Goal: Task Accomplishment & Management: Complete application form

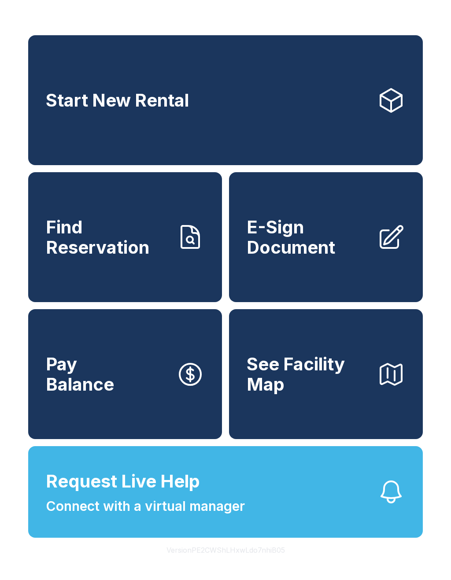
click at [397, 269] on link "E-Sign Document" at bounding box center [326, 237] width 194 height 130
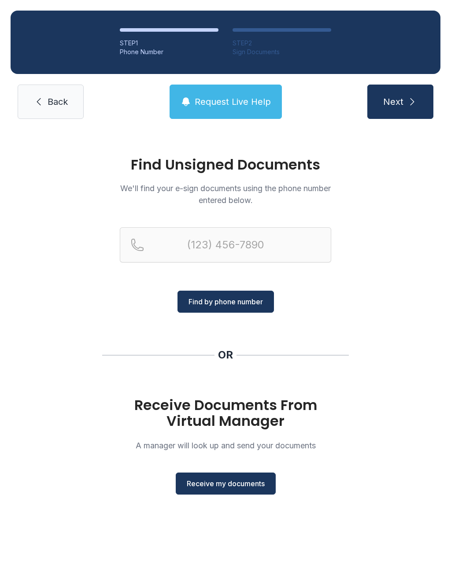
click at [66, 97] on span "Back" at bounding box center [58, 102] width 20 height 12
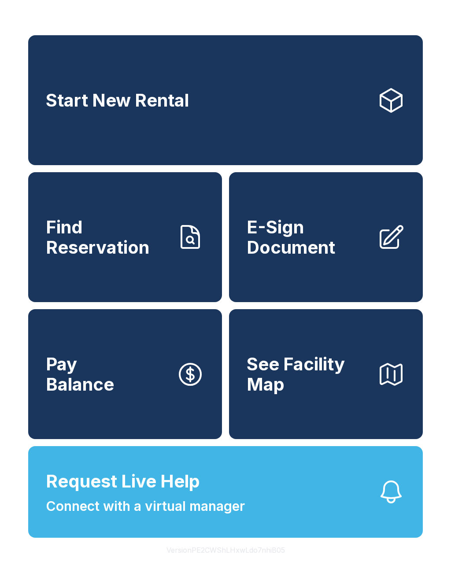
click at [353, 257] on span "E-Sign Document" at bounding box center [308, 237] width 123 height 40
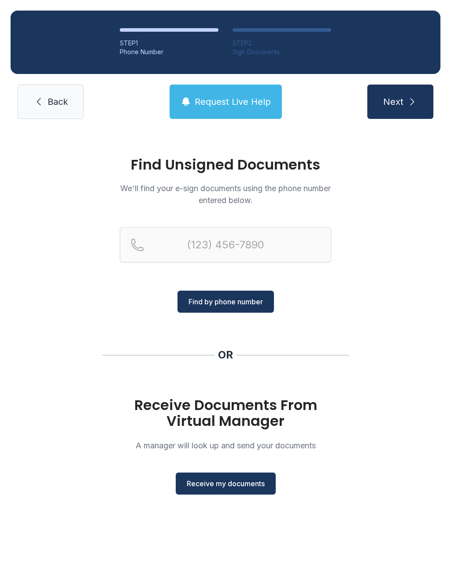
click at [237, 487] on span "Receive my documents" at bounding box center [226, 483] width 78 height 11
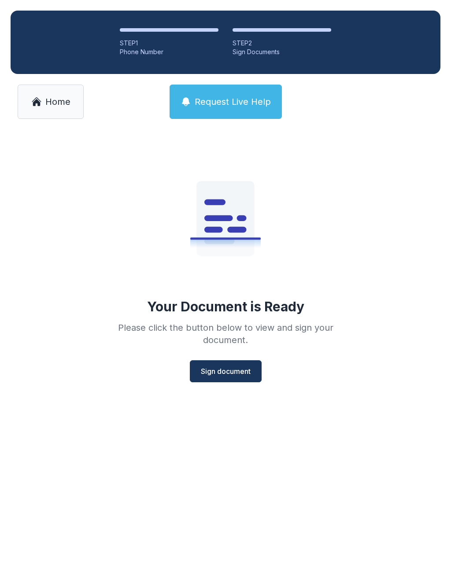
click at [230, 368] on span "Sign document" at bounding box center [226, 371] width 50 height 11
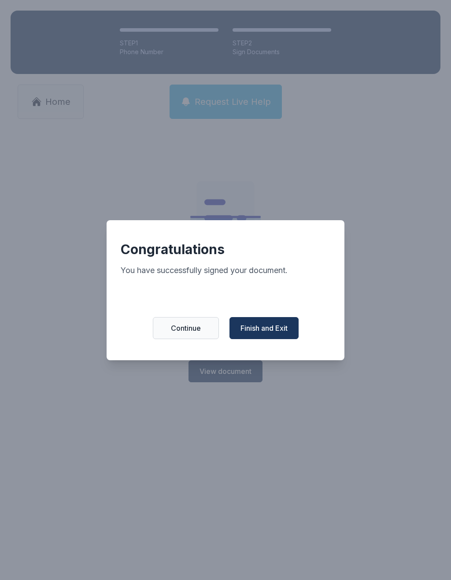
click at [282, 326] on button "Finish and Exit" at bounding box center [263, 328] width 69 height 22
